Goal: Information Seeking & Learning: Learn about a topic

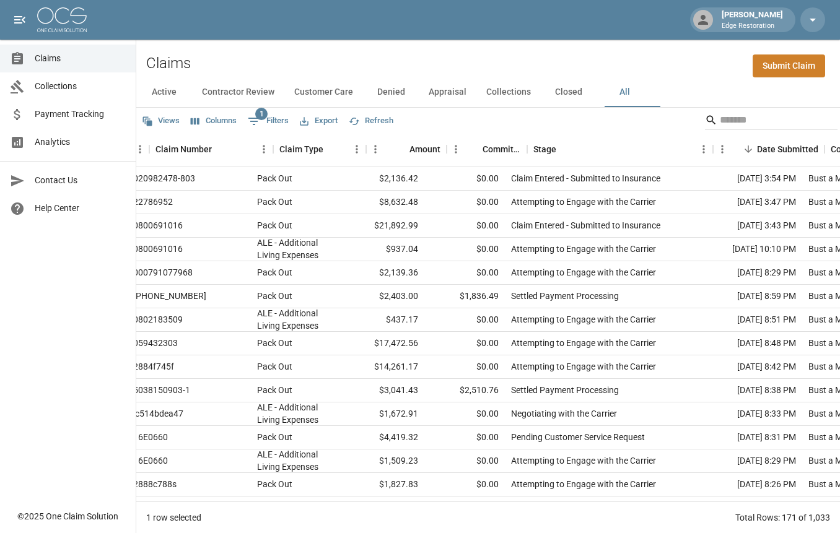
scroll to position [0, 193]
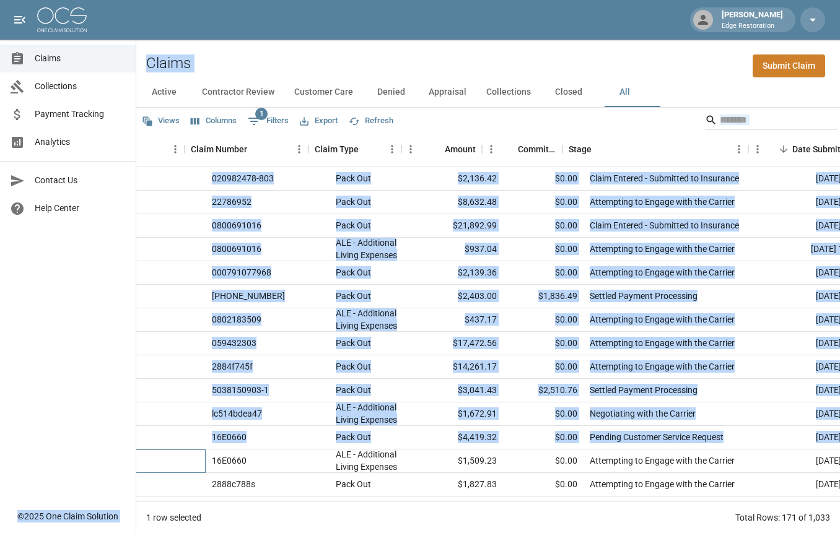
drag, startPoint x: 120, startPoint y: 467, endPoint x: 102, endPoint y: 466, distance: 17.4
click at [102, 466] on div "Matthew Kelly Edge Restoration Claims Collections Payment Tracking Analytics Co…" at bounding box center [420, 267] width 840 height 534
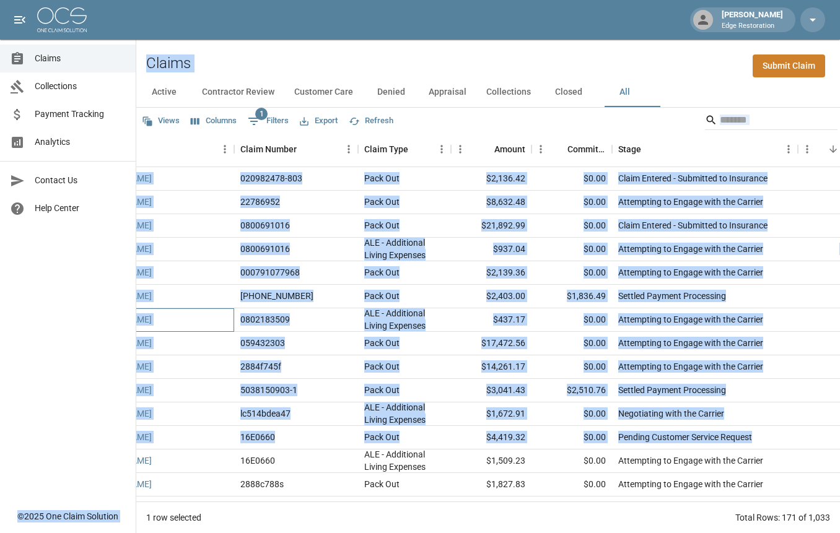
click at [223, 323] on div "[PERSON_NAME]" at bounding box center [156, 321] width 155 height 24
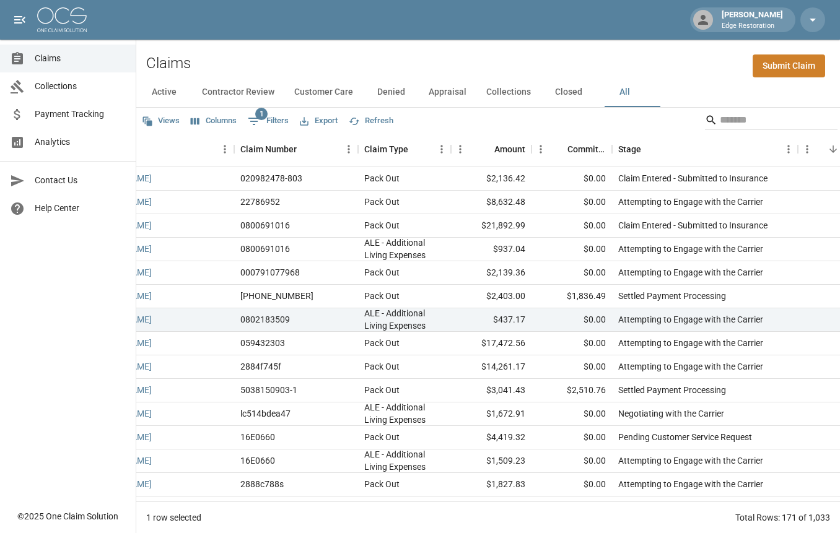
scroll to position [0, 0]
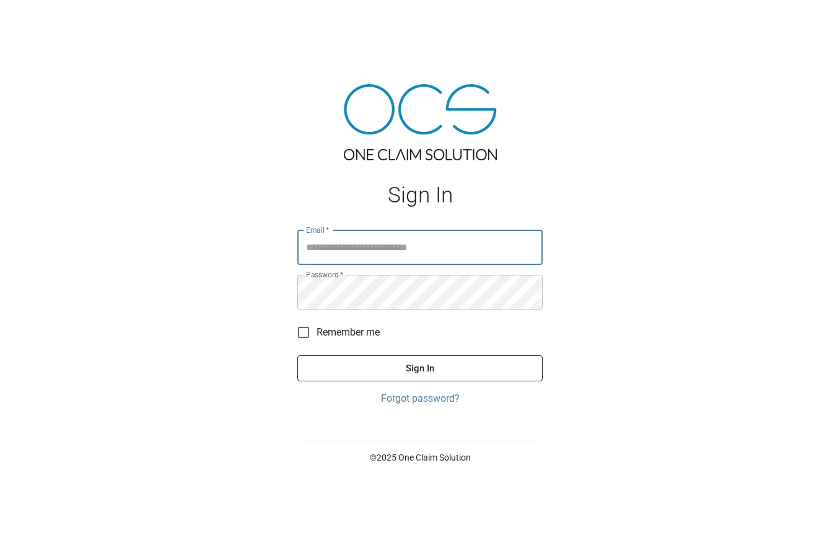
type input "**********"
click at [420, 368] on button "Sign In" at bounding box center [419, 369] width 245 height 26
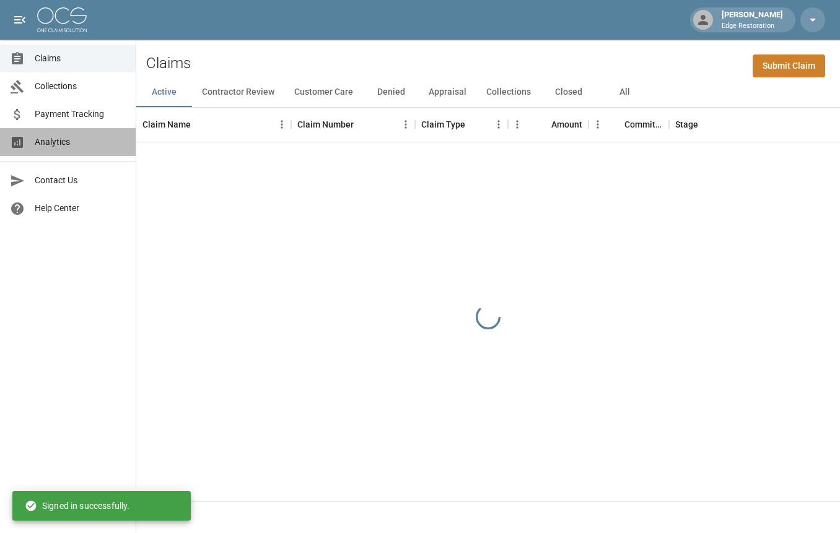
click at [51, 139] on span "Analytics" at bounding box center [80, 142] width 91 height 13
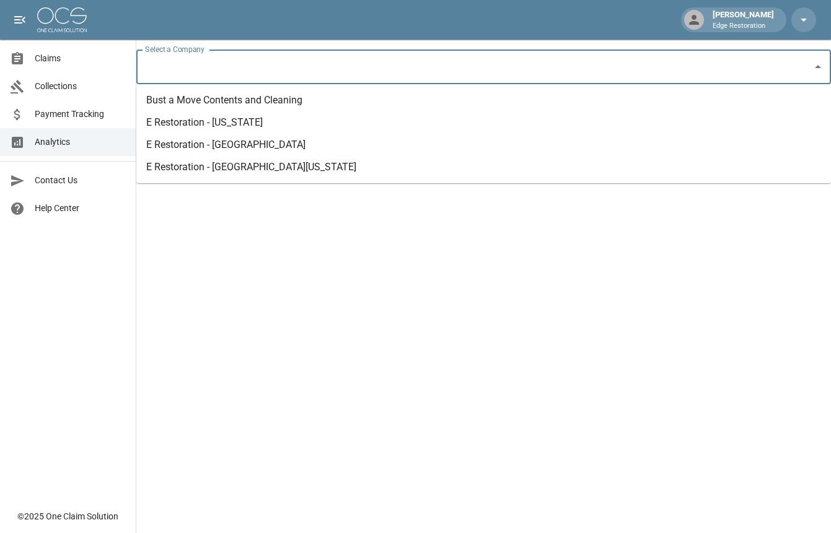
click at [261, 57] on input "Select a Company" at bounding box center [474, 67] width 665 height 24
click at [264, 98] on li "Bust a Move Contents and Cleaning" at bounding box center [483, 100] width 695 height 22
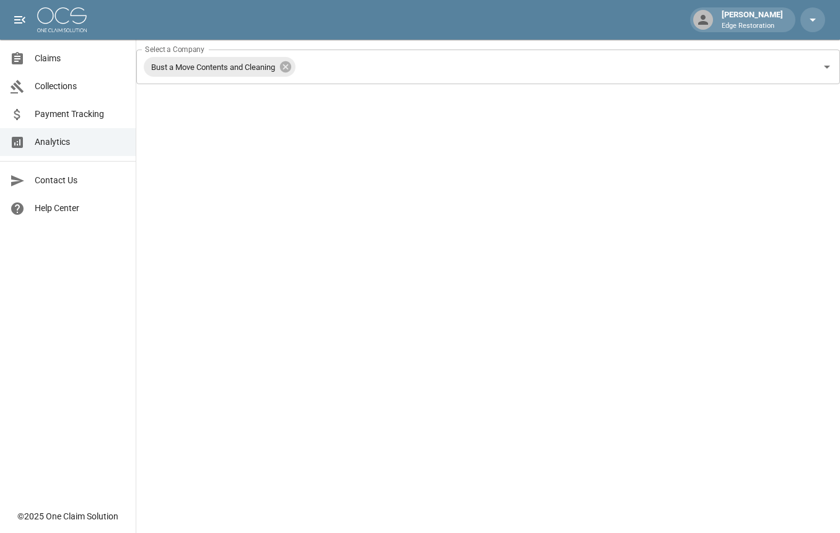
click at [56, 53] on span "Claims" at bounding box center [80, 58] width 91 height 13
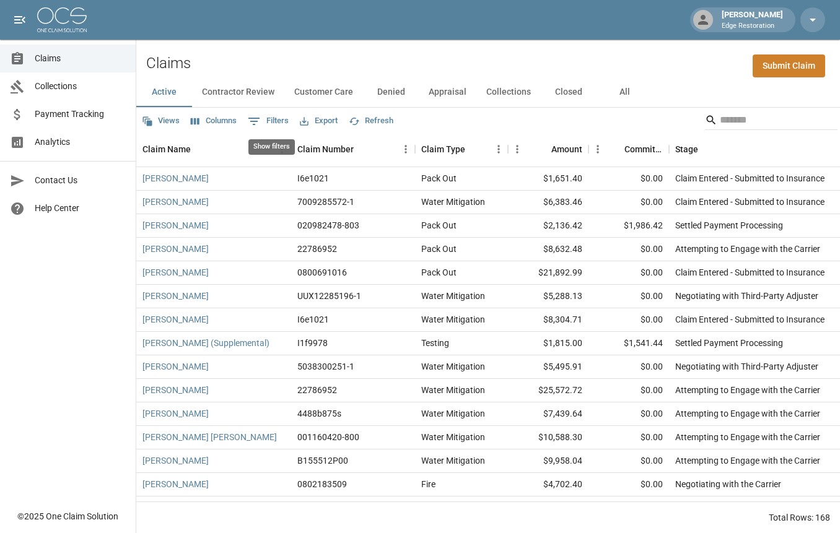
click at [292, 119] on button "0 Filters" at bounding box center [268, 122] width 47 height 20
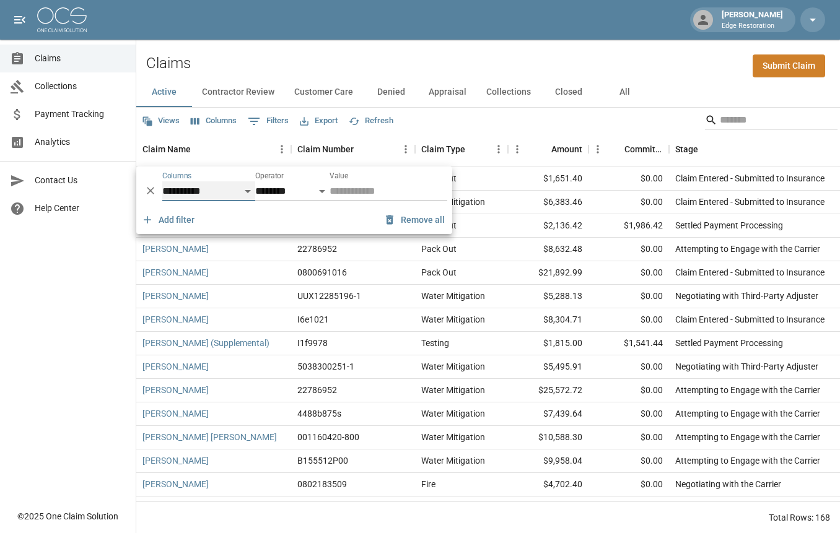
select select "**********"
select select "**"
select select "*****"
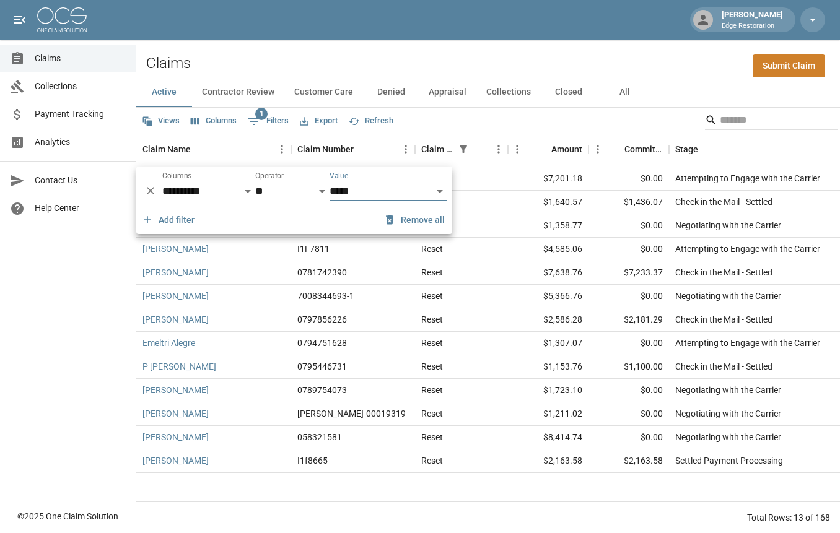
drag, startPoint x: 695, startPoint y: 64, endPoint x: 681, endPoint y: 76, distance: 18.4
click at [695, 64] on div "Claims Submit Claim" at bounding box center [488, 59] width 704 height 38
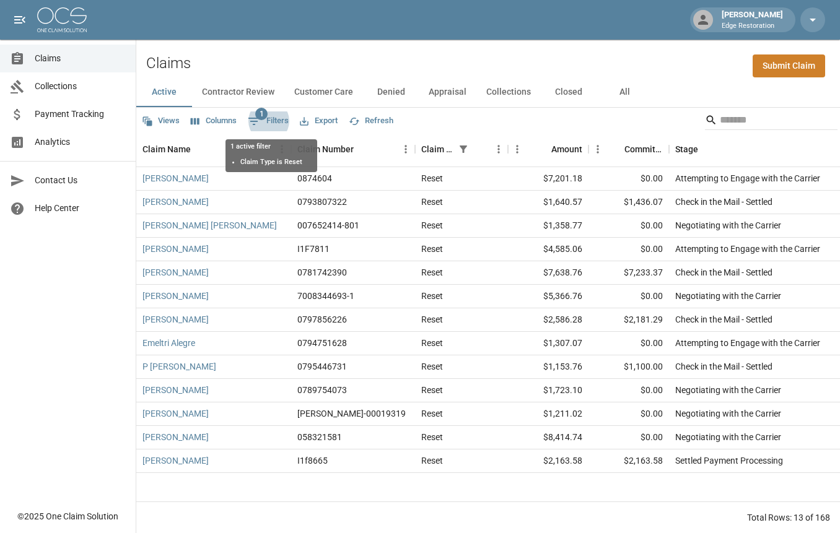
click at [641, 93] on button "All" at bounding box center [625, 92] width 56 height 30
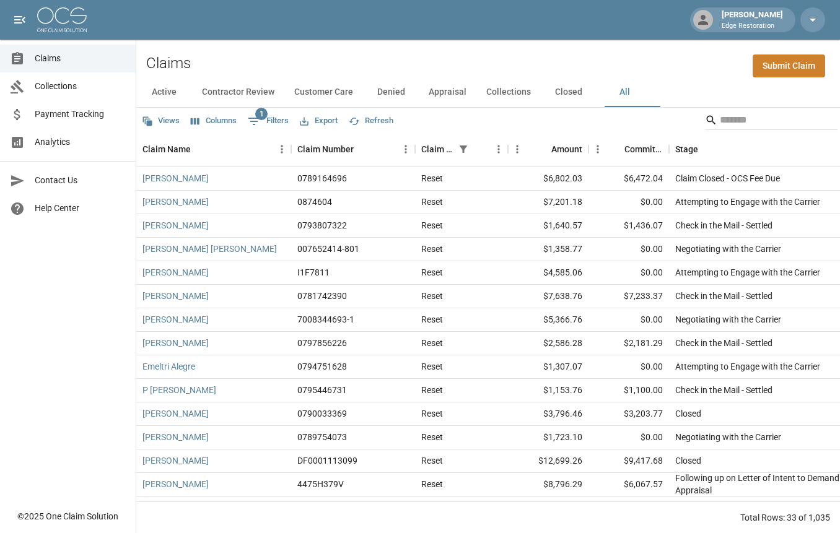
click at [165, 524] on div "Total Rows: 33 of 1,035" at bounding box center [488, 518] width 704 height 32
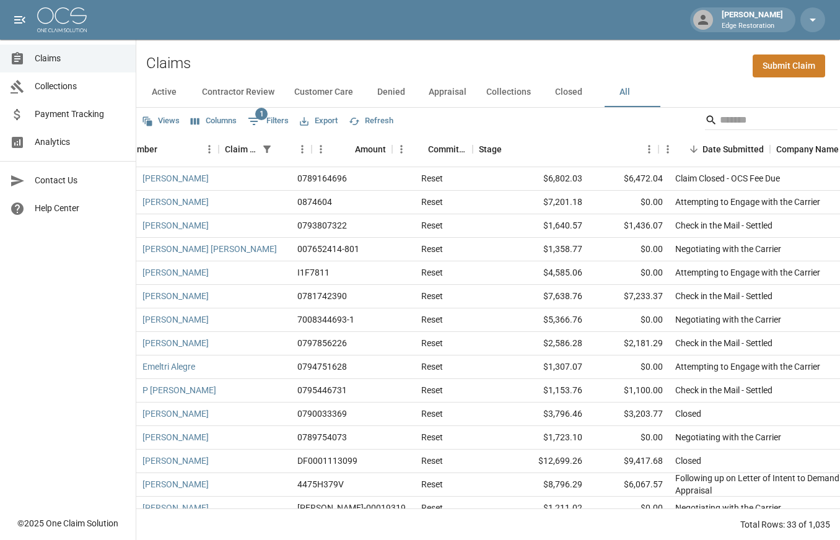
scroll to position [0, 308]
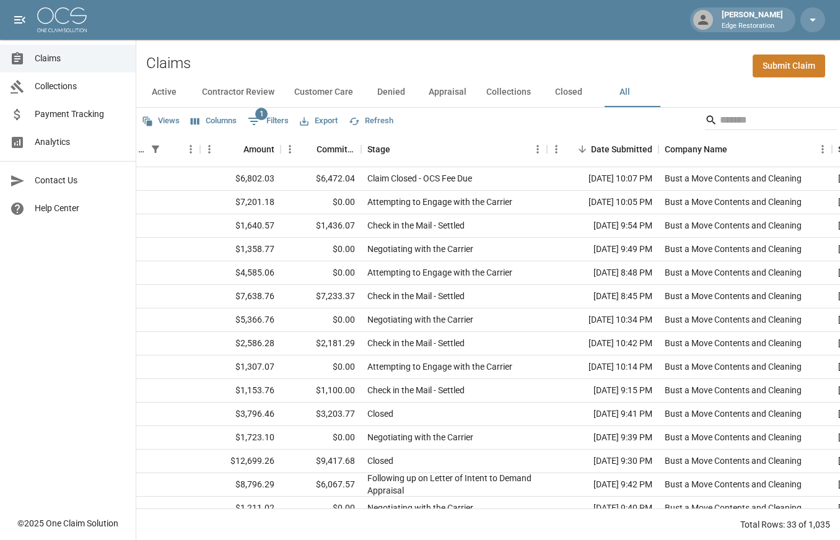
drag, startPoint x: 214, startPoint y: 509, endPoint x: 281, endPoint y: 511, distance: 67.6
click at [181, 504] on div "Views Columns 1 Filters Export Refresh Claim Name Claim Number Claim Type Amoun…" at bounding box center [488, 324] width 704 height 433
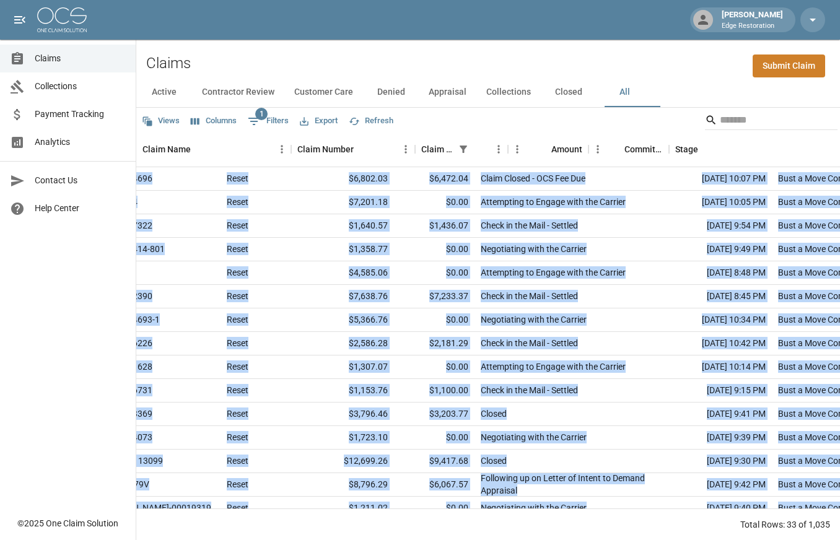
scroll to position [0, 0]
